Goal: Transaction & Acquisition: Book appointment/travel/reservation

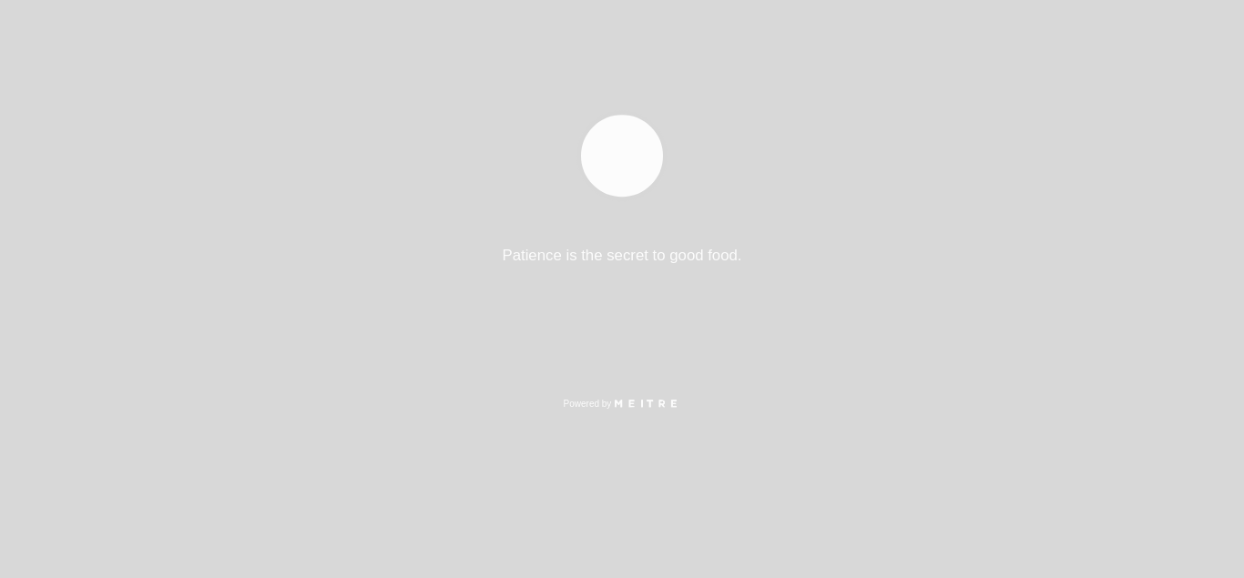
select select "es"
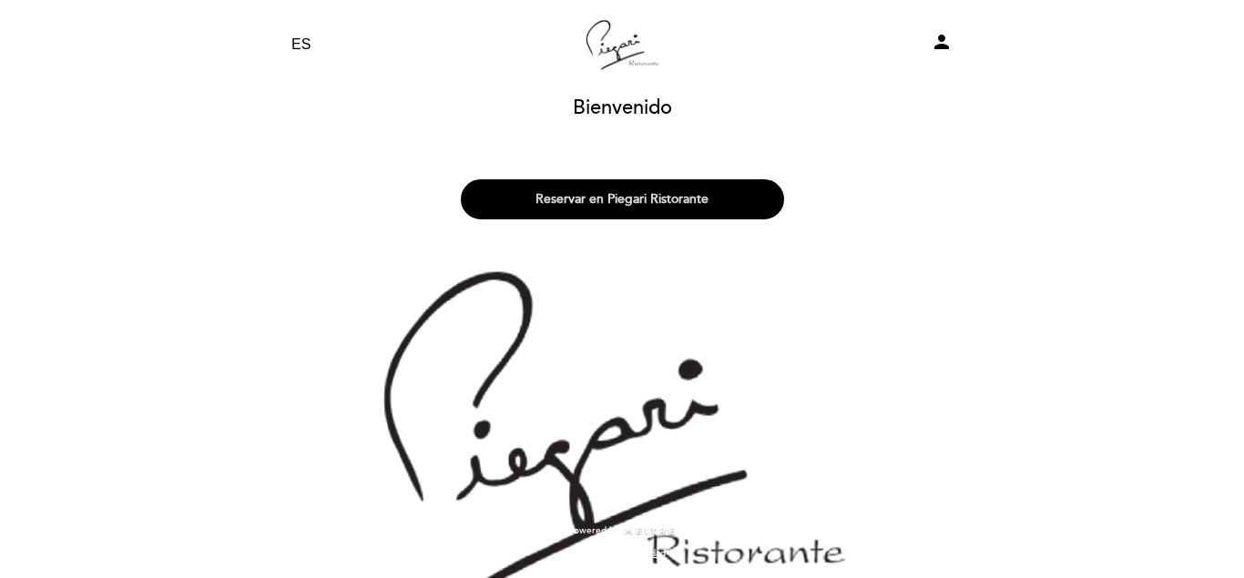
click at [626, 188] on button "Reservar en Piegari Ristorante" at bounding box center [622, 199] width 323 height 40
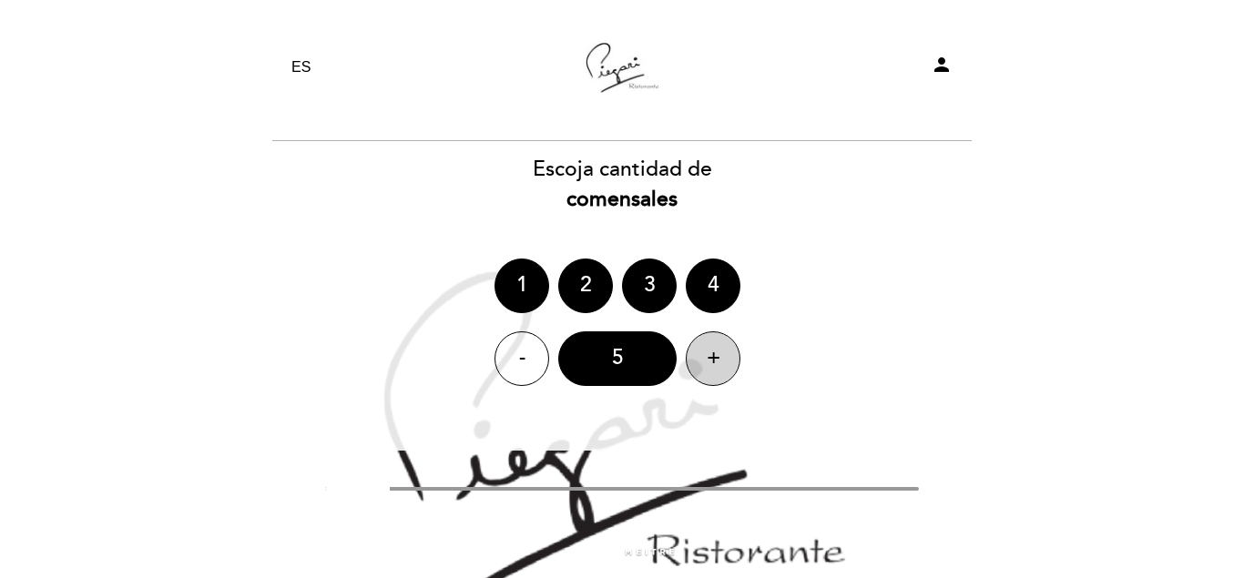
click at [721, 363] on div "+" at bounding box center [713, 359] width 55 height 55
click at [714, 364] on div "+" at bounding box center [713, 359] width 55 height 55
click at [625, 364] on div "8" at bounding box center [617, 359] width 118 height 55
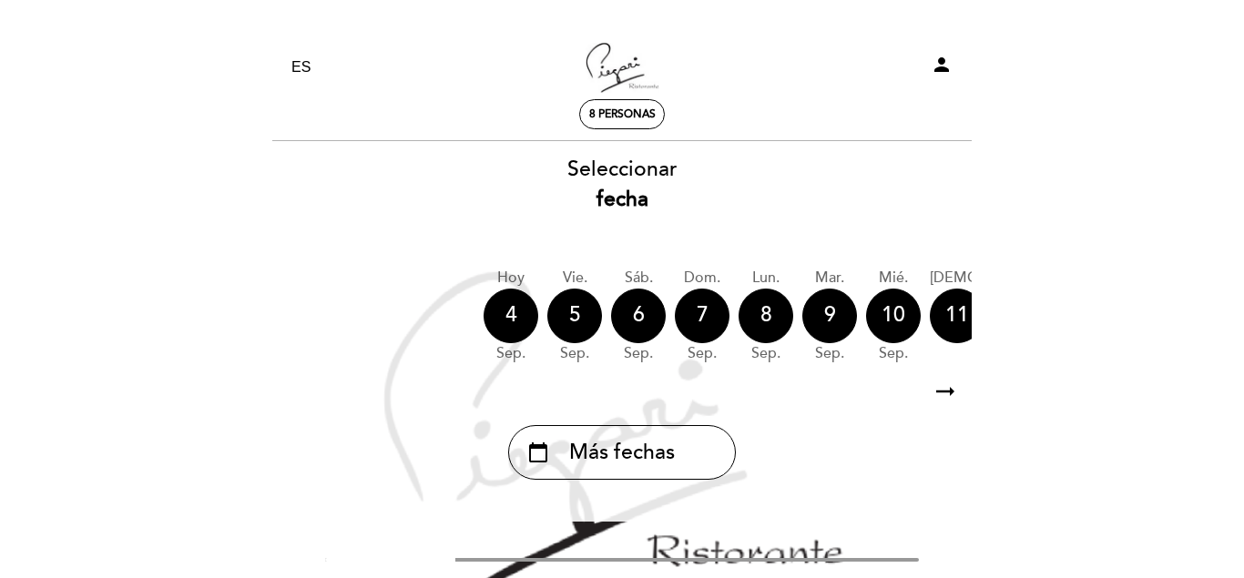
click at [943, 392] on icon "arrow_right_alt" at bounding box center [945, 392] width 27 height 39
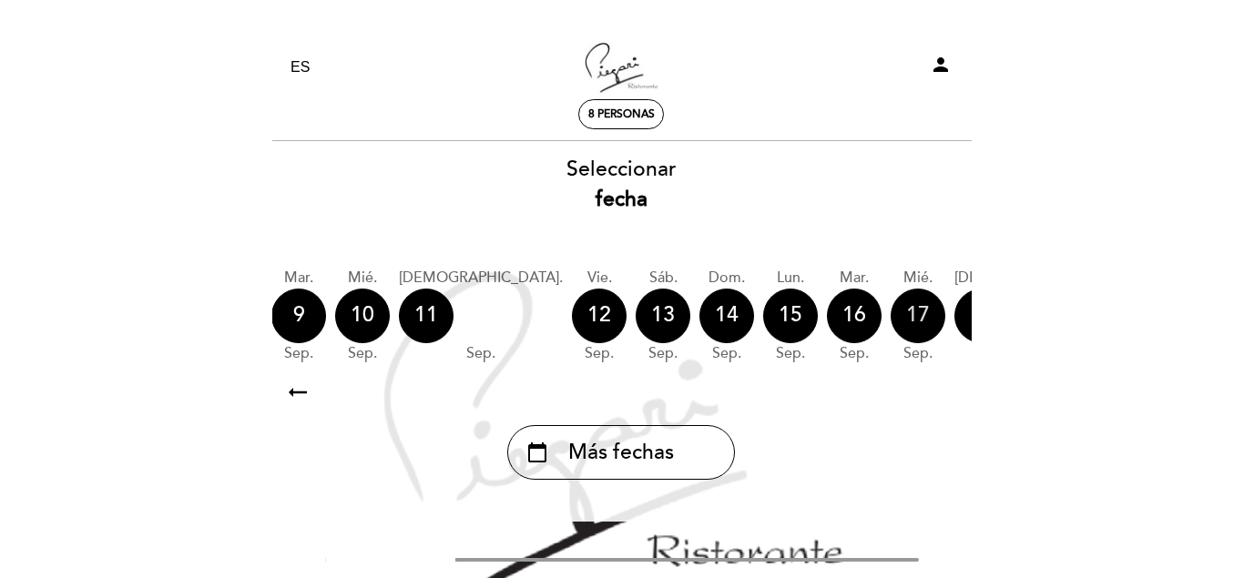
scroll to position [0, 531]
click at [571, 321] on div "12" at bounding box center [598, 316] width 55 height 55
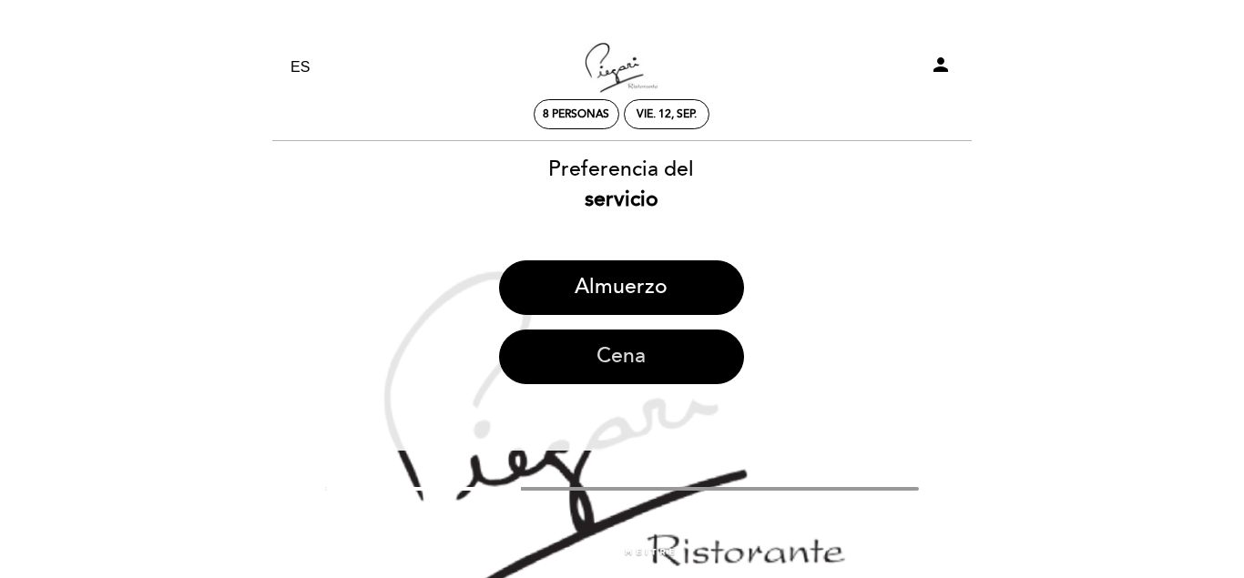
click at [652, 350] on button "Cena" at bounding box center [621, 357] width 245 height 55
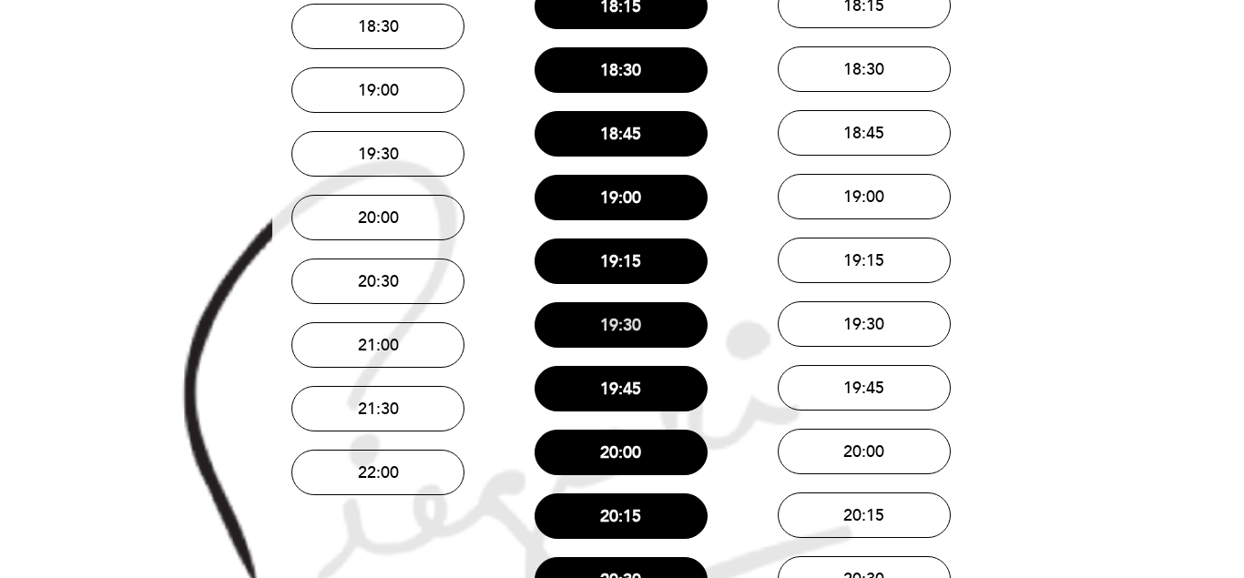
scroll to position [372, 0]
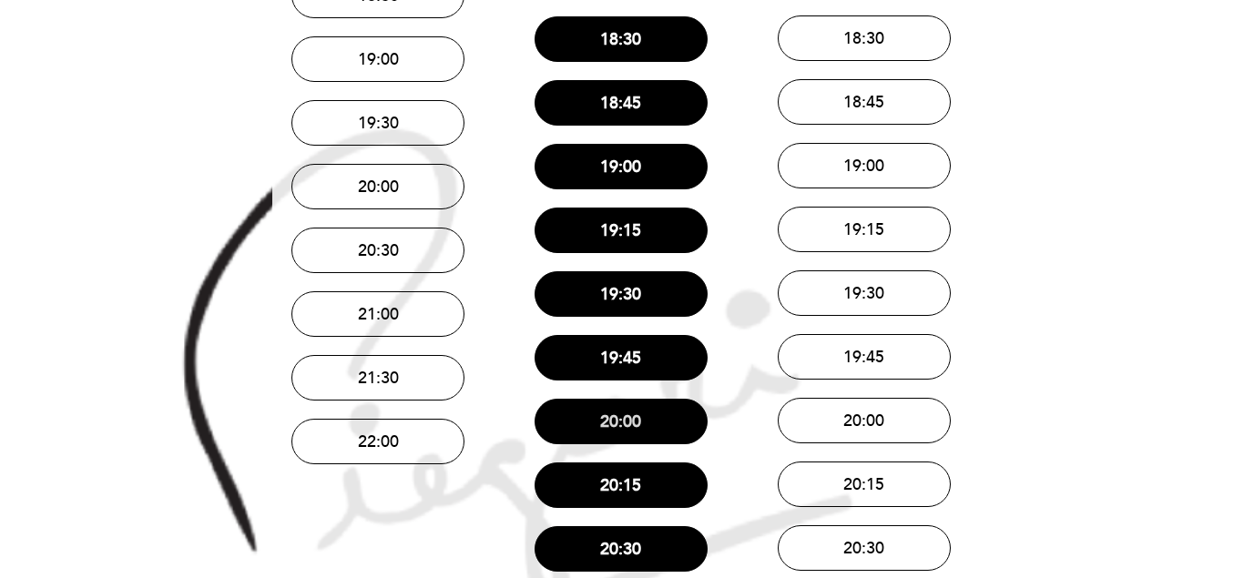
click at [636, 416] on button "20:00" at bounding box center [621, 422] width 173 height 46
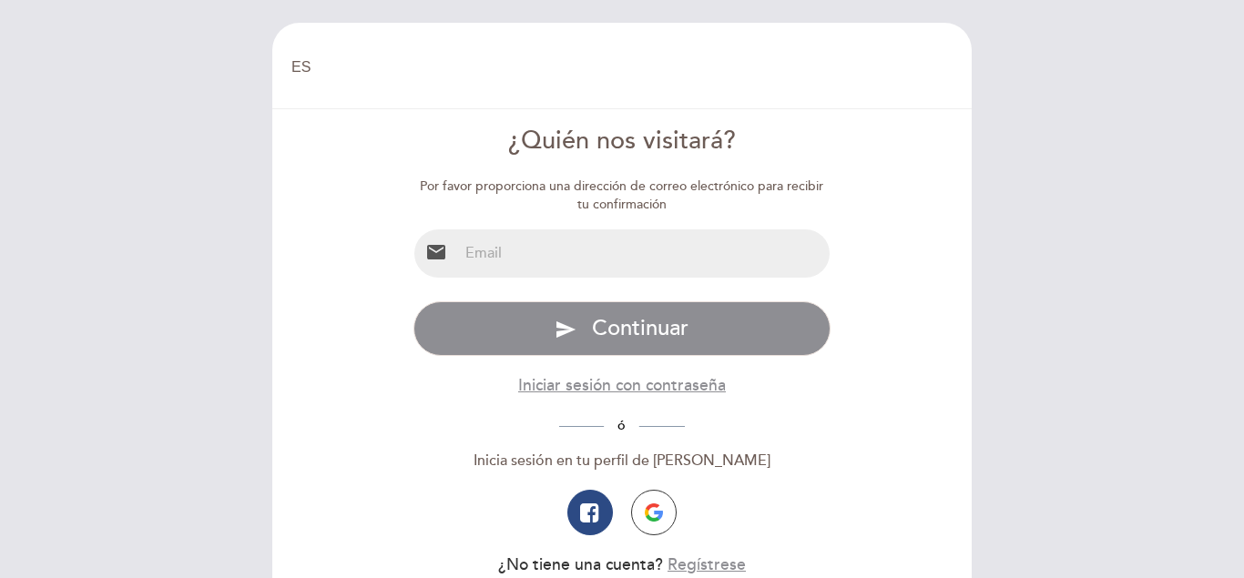
select select "es"
click at [563, 266] on input "email" at bounding box center [644, 254] width 373 height 48
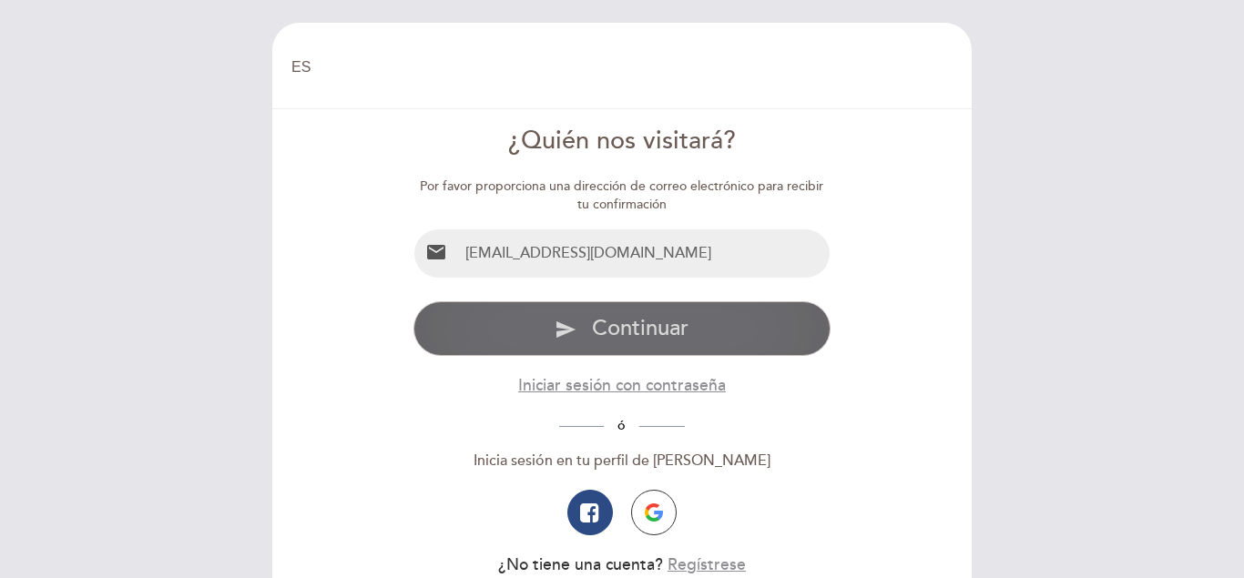
type input "[EMAIL_ADDRESS][DOMAIN_NAME]"
click at [592, 322] on span "Continuar" at bounding box center [640, 328] width 97 height 26
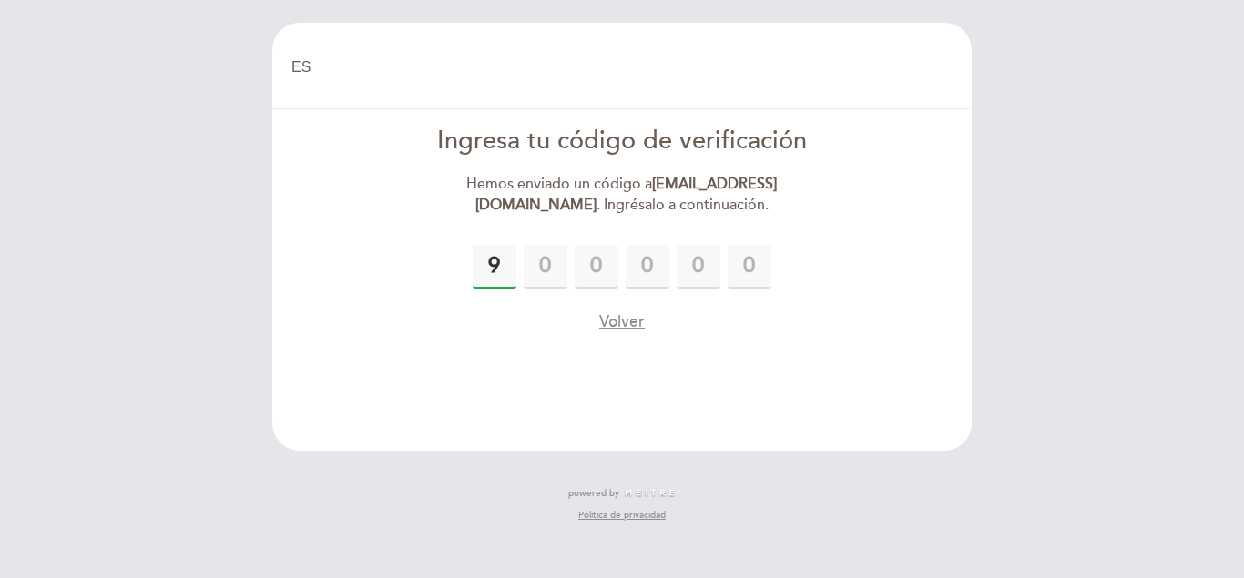
type input "9"
type input "8"
type input "6"
type input "2"
type input "7"
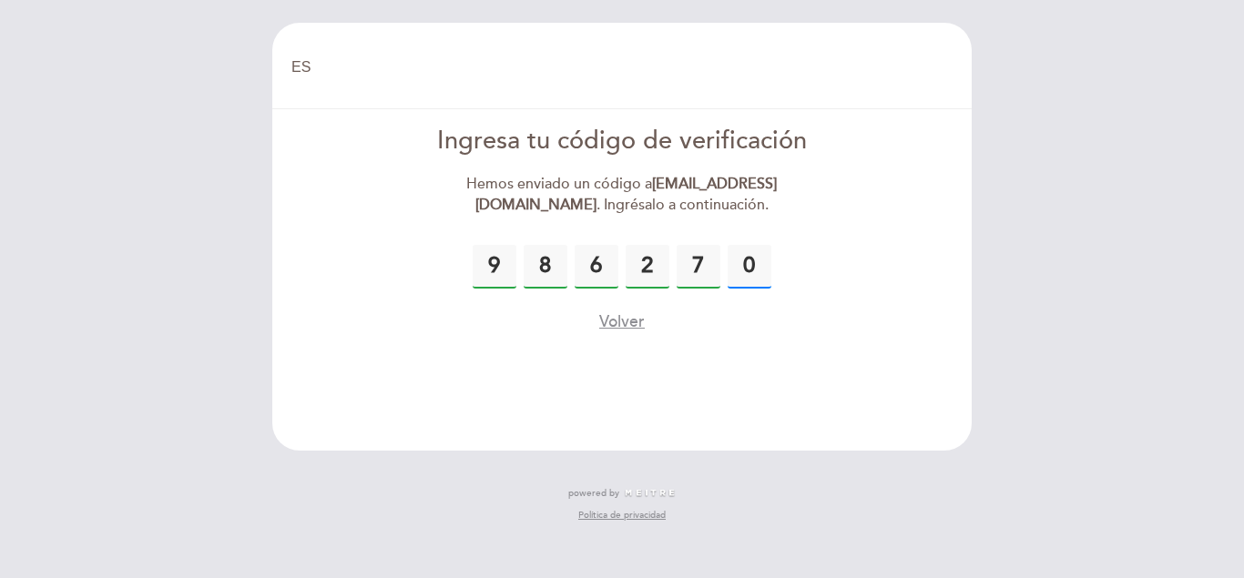
type input "0"
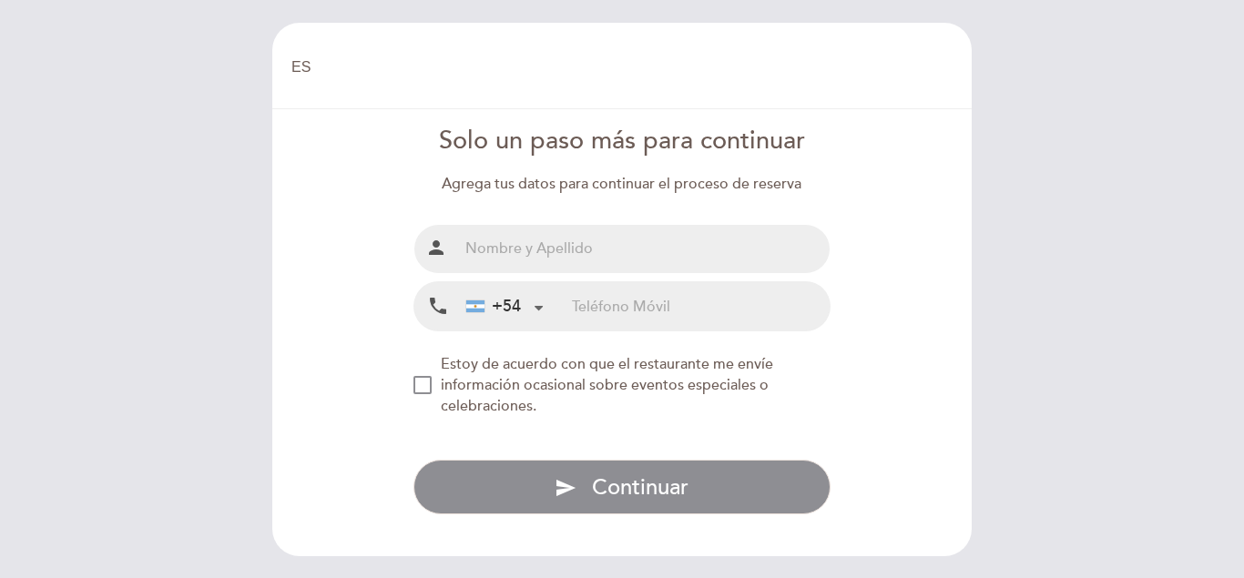
click at [532, 250] on input "text" at bounding box center [644, 249] width 373 height 48
type input "indy failembogen"
click at [582, 311] on input "tel" at bounding box center [701, 306] width 258 height 48
type input "1"
click at [424, 391] on div "NEW_MODAL_AGREE_RESTAURANT_SEND_OCCASIONAL_INFO" at bounding box center [423, 385] width 18 height 18
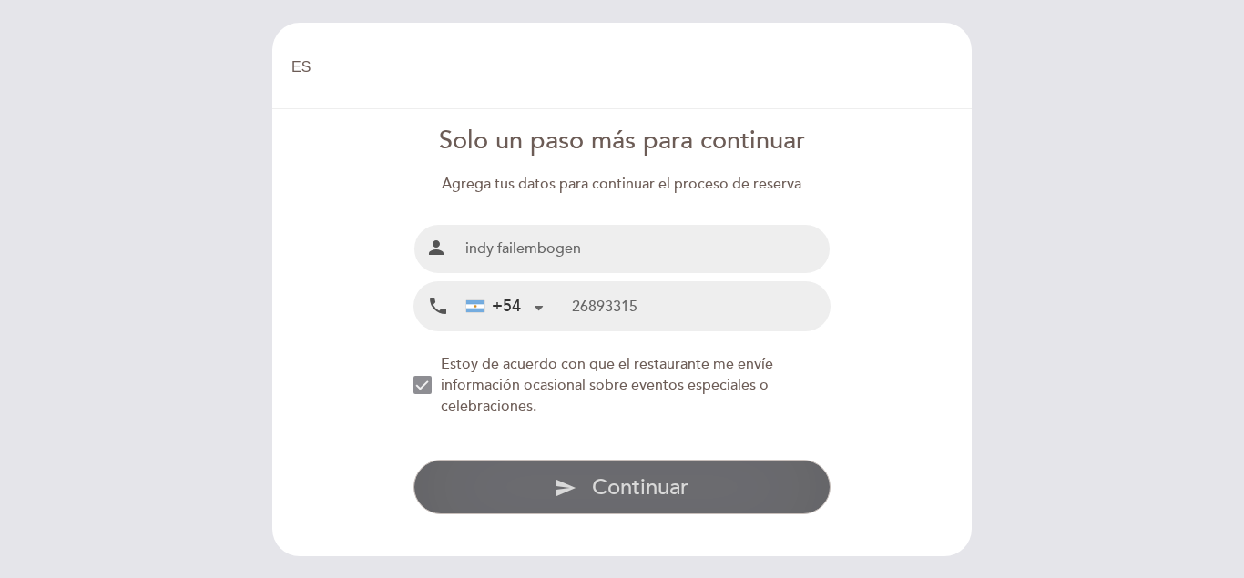
click at [698, 472] on button "send Continuar" at bounding box center [623, 487] width 418 height 55
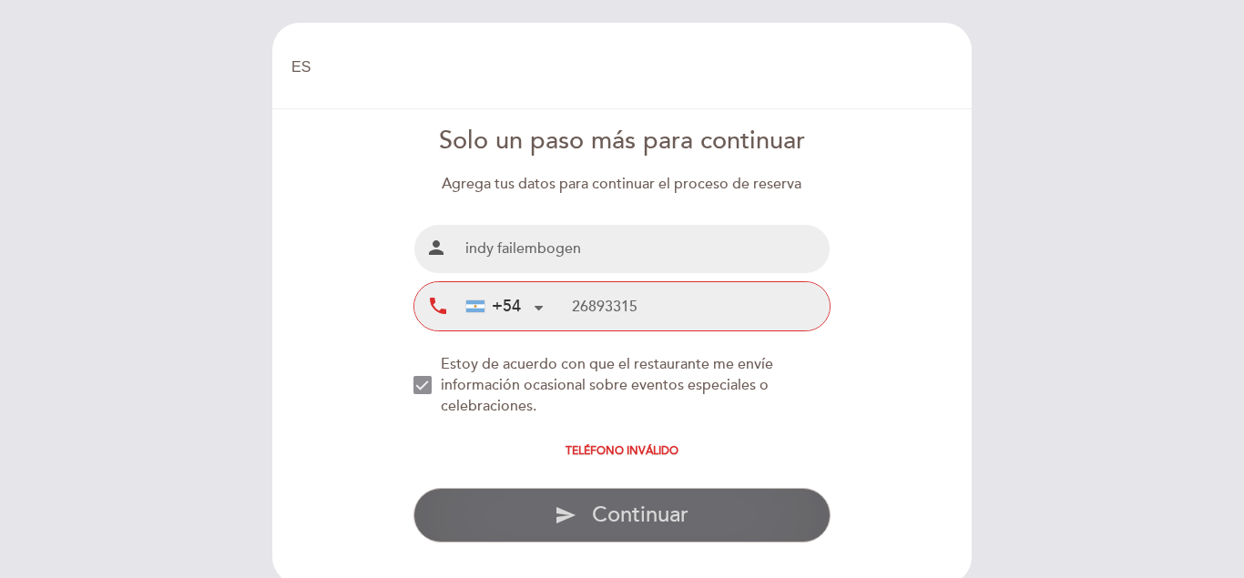
click at [671, 506] on span "Continuar" at bounding box center [640, 515] width 97 height 26
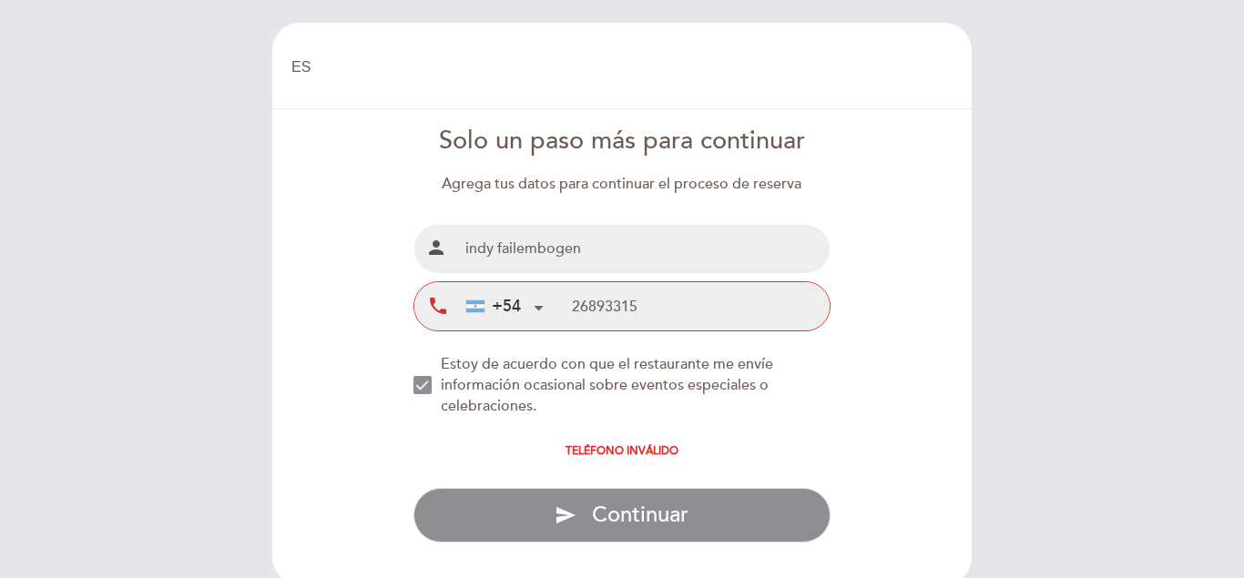
click at [567, 312] on div "+54 [GEOGRAPHIC_DATA] +54 [GEOGRAPHIC_DATA] +54 [GEOGRAPHIC_DATA] ([GEOGRAPHIC_…" at bounding box center [515, 306] width 114 height 48
click at [573, 302] on input "26893315" at bounding box center [701, 306] width 258 height 48
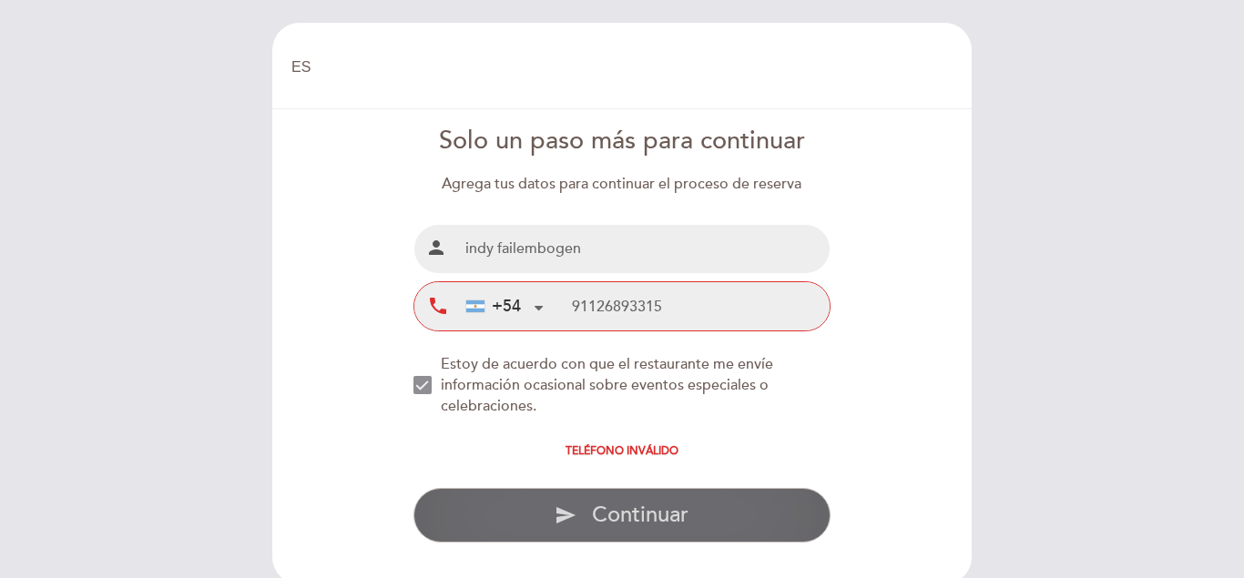
type input "91126893315"
click at [632, 506] on span "Continuar" at bounding box center [640, 515] width 97 height 26
